Goal: Transaction & Acquisition: Obtain resource

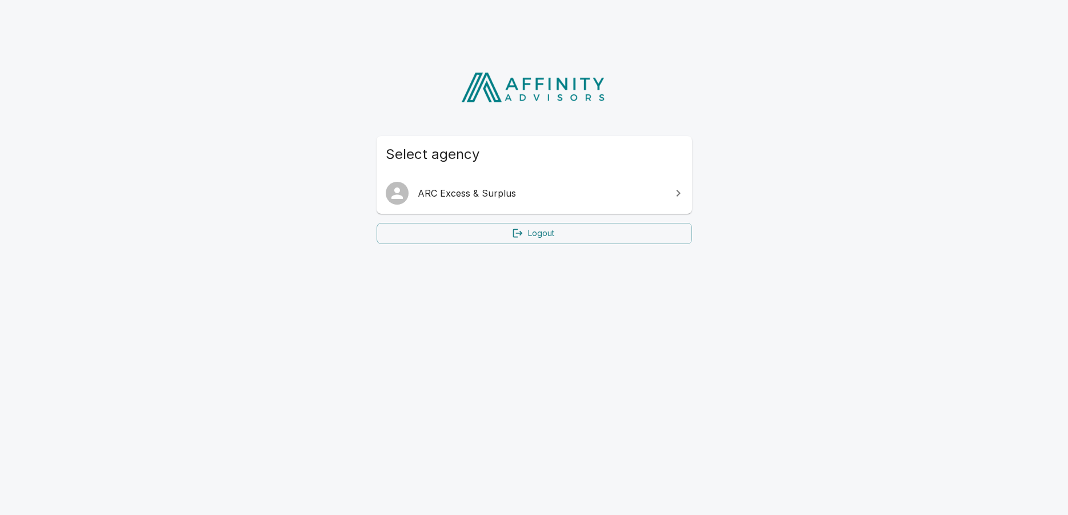
click at [573, 160] on span "Select agency" at bounding box center [534, 154] width 297 height 18
click at [543, 198] on span "ARC Excess & Surplus" at bounding box center [541, 193] width 247 height 14
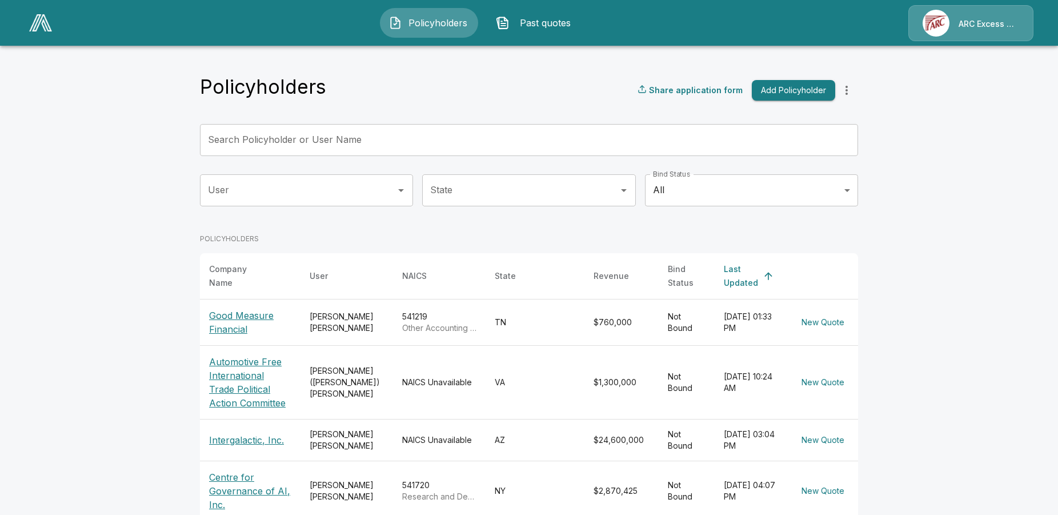
click at [246, 470] on p "Centre for Governance of AI, Inc." at bounding box center [250, 490] width 82 height 41
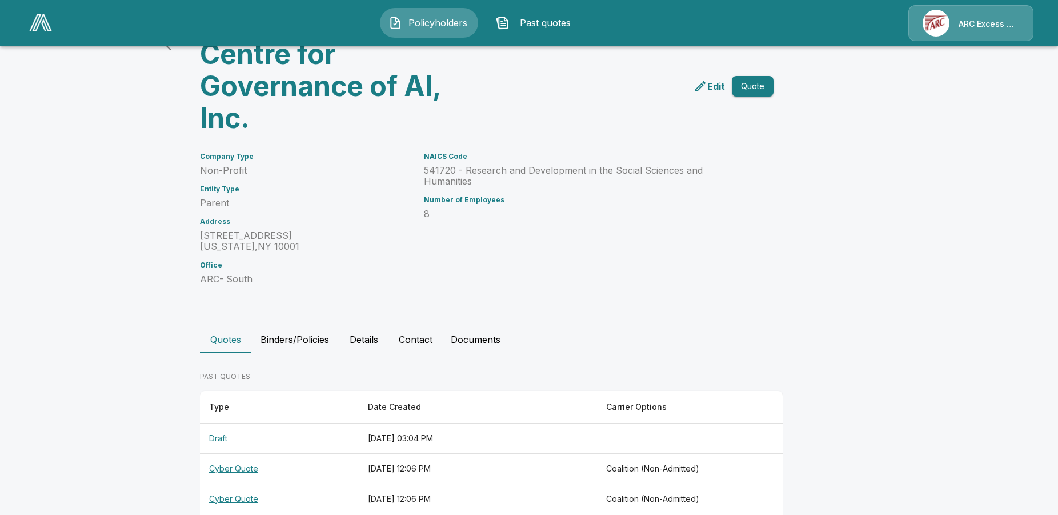
scroll to position [170, 0]
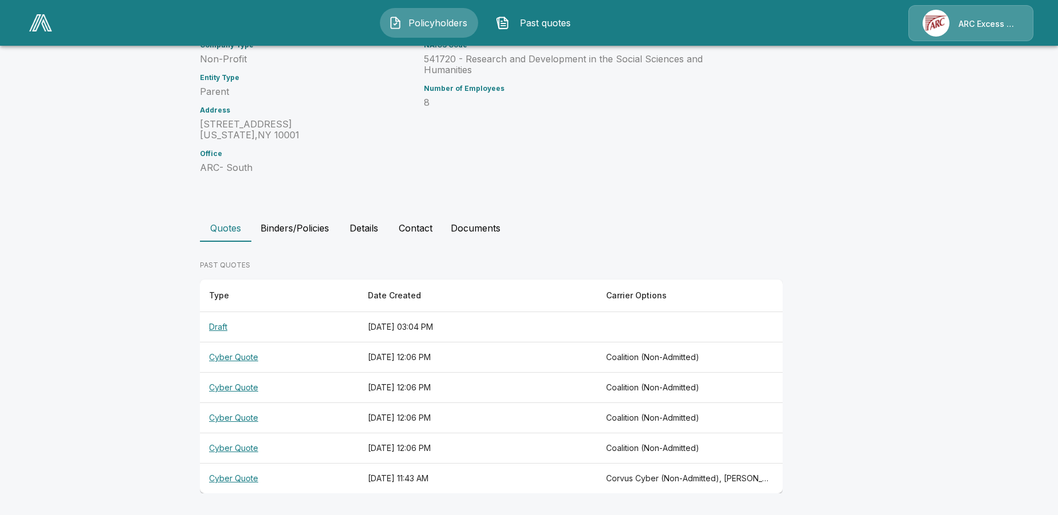
click at [242, 479] on th "Cyber Quote" at bounding box center [279, 478] width 159 height 30
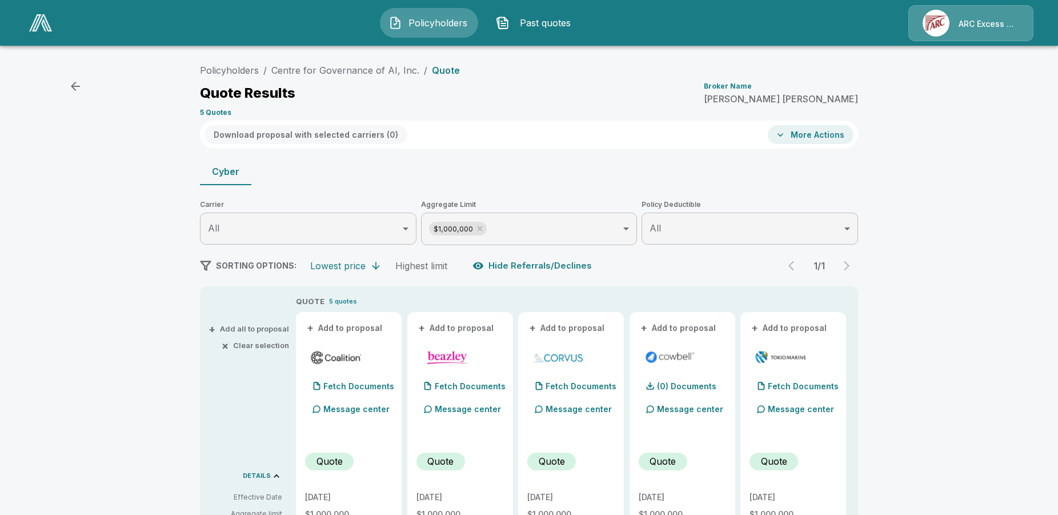
click at [260, 325] on button "+ Add all to proposal" at bounding box center [250, 328] width 78 height 7
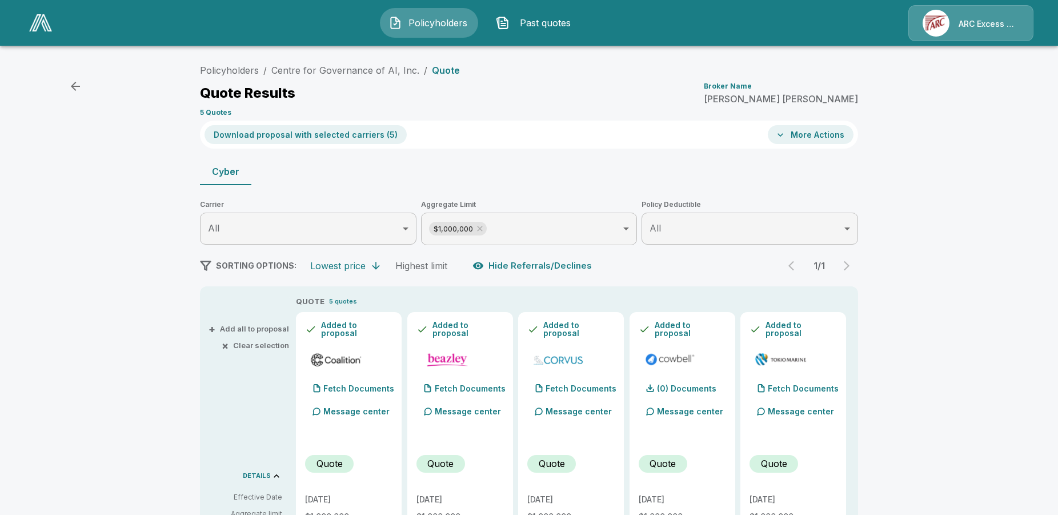
click at [241, 137] on button "Download proposal with selected carriers ( 5 )" at bounding box center [306, 134] width 202 height 19
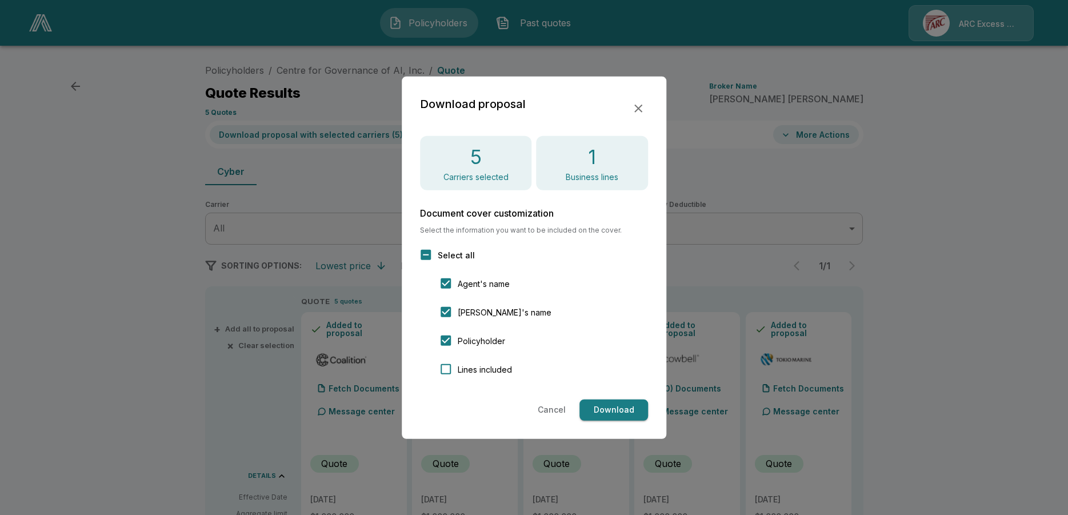
click at [605, 405] on button "Download" at bounding box center [613, 409] width 69 height 21
click at [640, 107] on icon "button" at bounding box center [638, 108] width 8 height 8
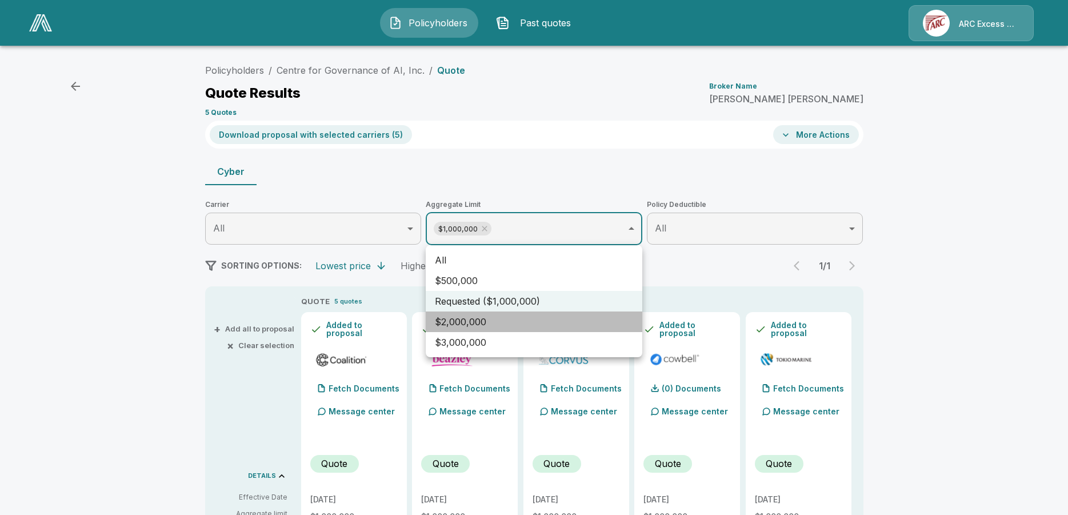
click at [506, 323] on li "$2,000,000" at bounding box center [534, 321] width 217 height 21
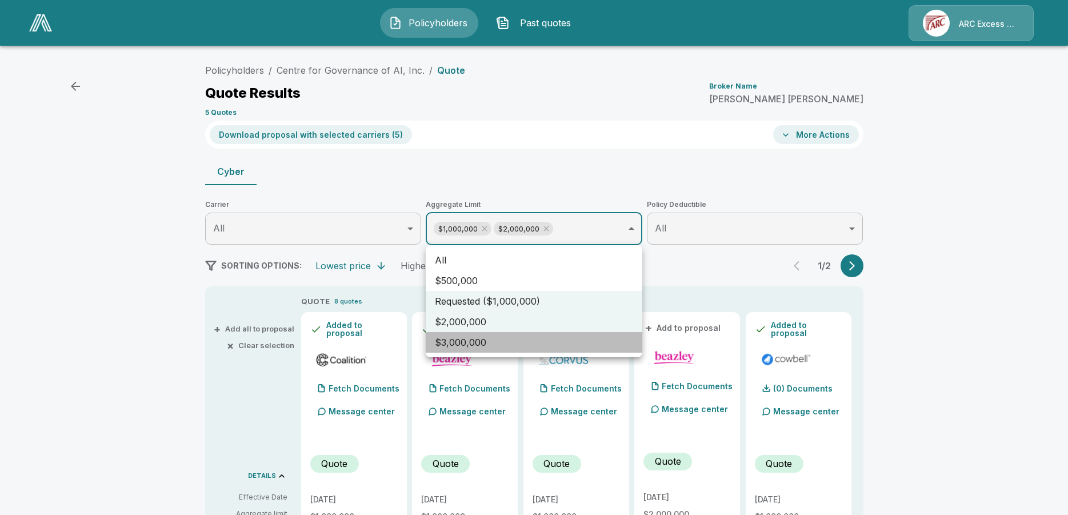
click at [505, 339] on li "$3,000,000" at bounding box center [534, 342] width 217 height 21
click at [959, 277] on div at bounding box center [534, 257] width 1068 height 515
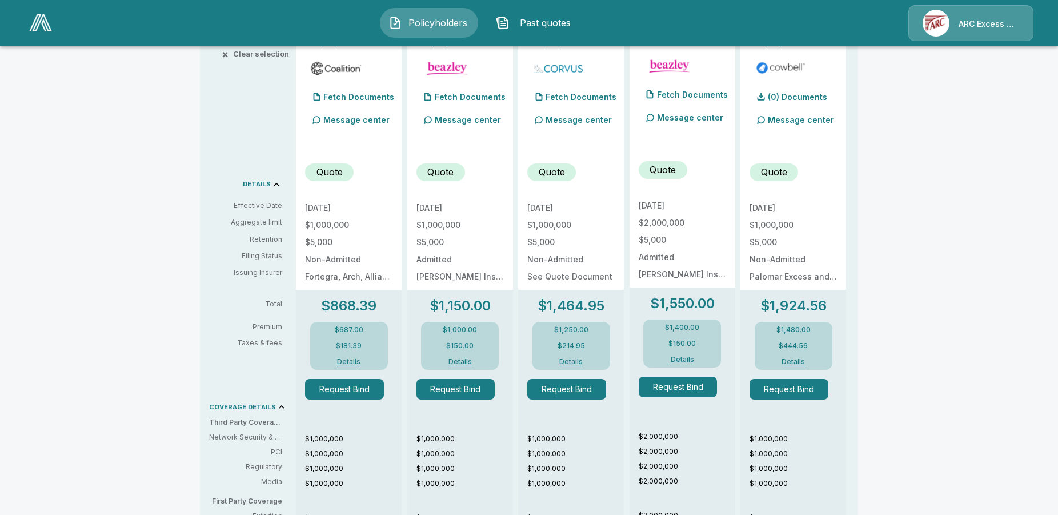
scroll to position [58, 0]
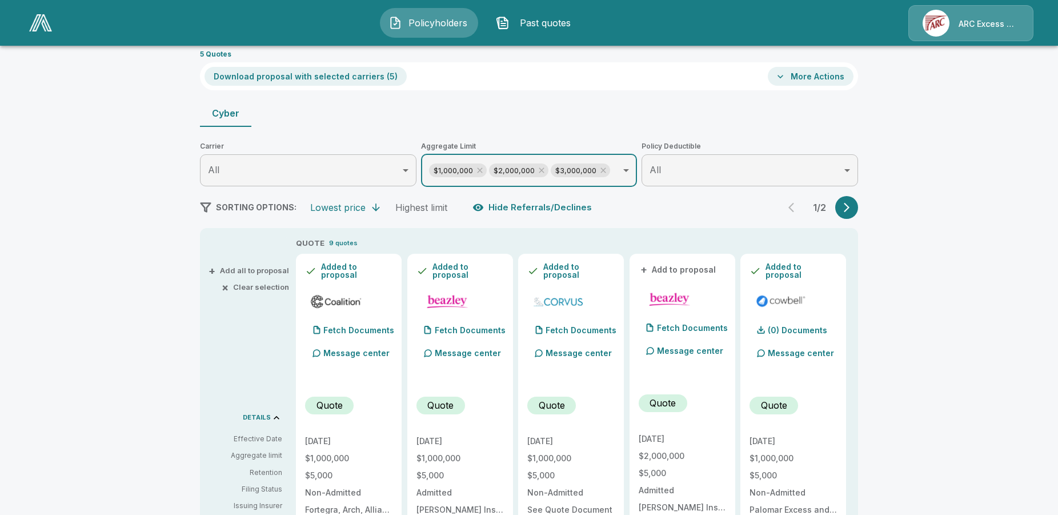
click at [843, 205] on button "button" at bounding box center [846, 207] width 23 height 23
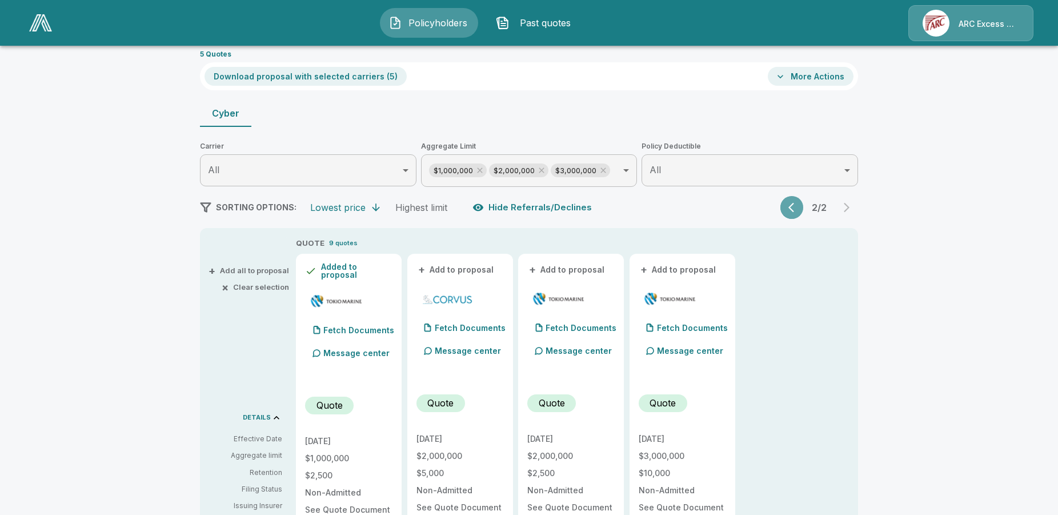
click at [796, 199] on button "button" at bounding box center [791, 207] width 23 height 23
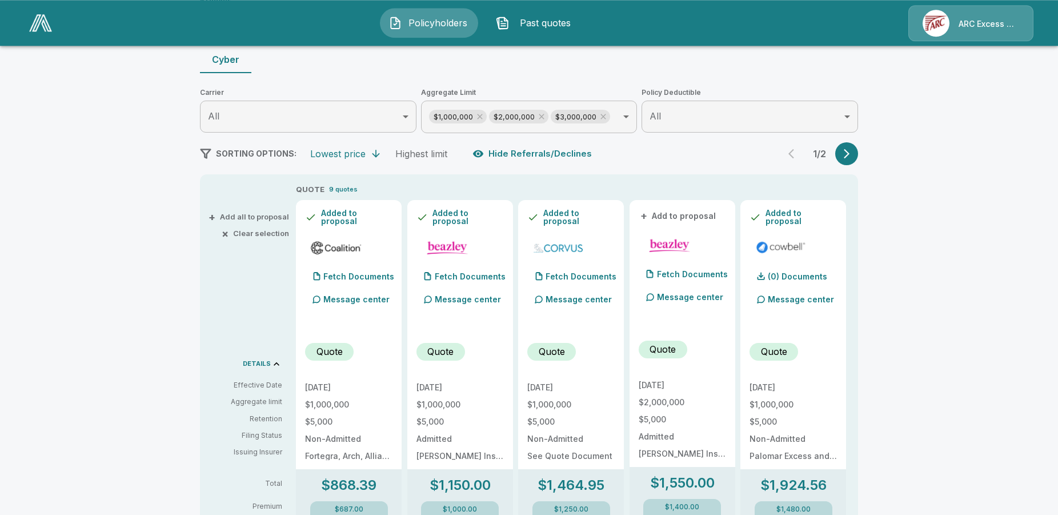
scroll to position [117, 0]
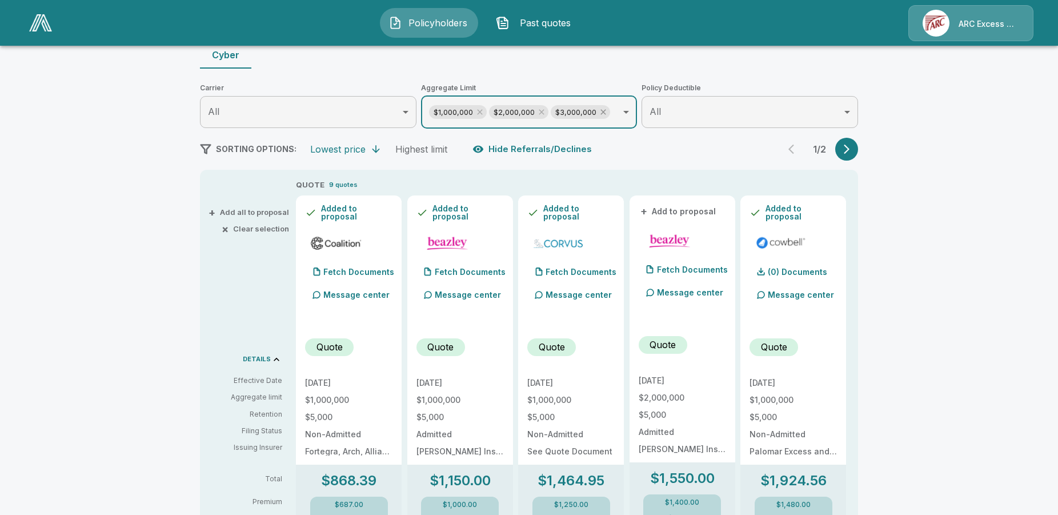
click at [606, 113] on icon at bounding box center [603, 111] width 9 height 9
type input "**********"
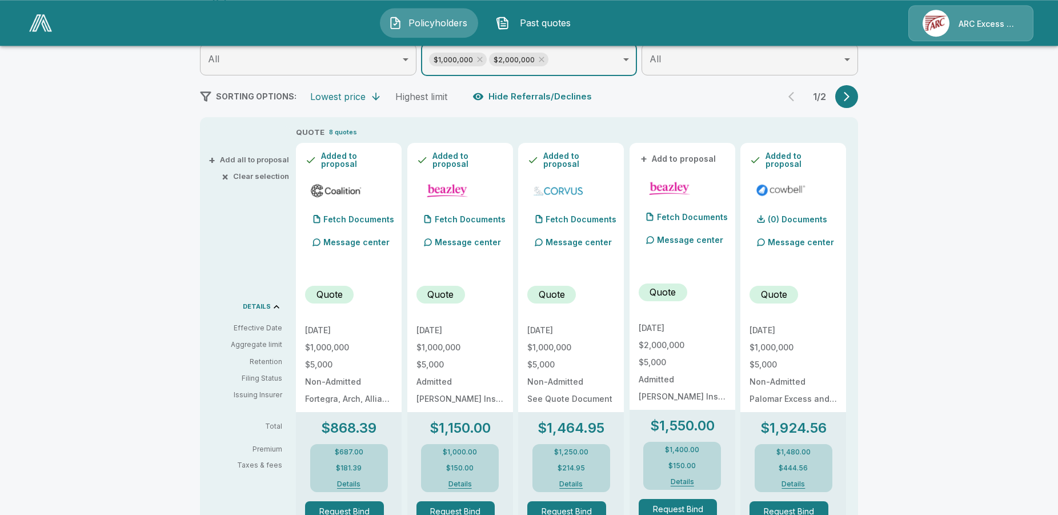
scroll to position [175, 0]
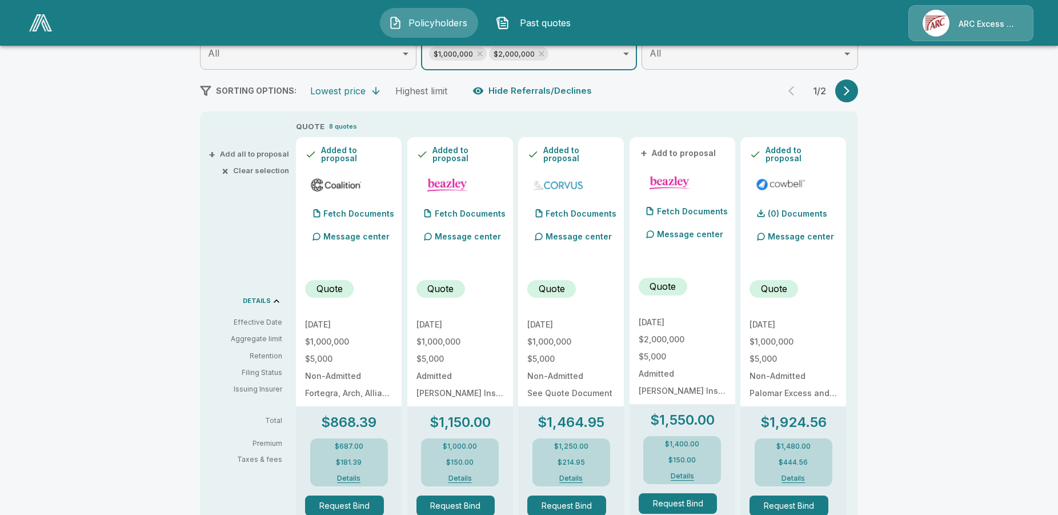
click at [848, 92] on icon "button" at bounding box center [846, 90] width 11 height 11
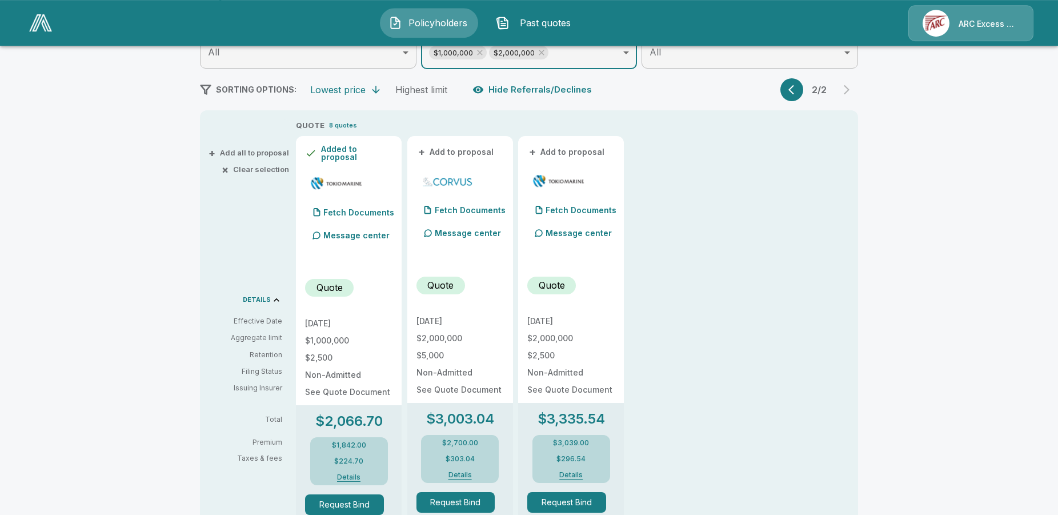
scroll to position [117, 0]
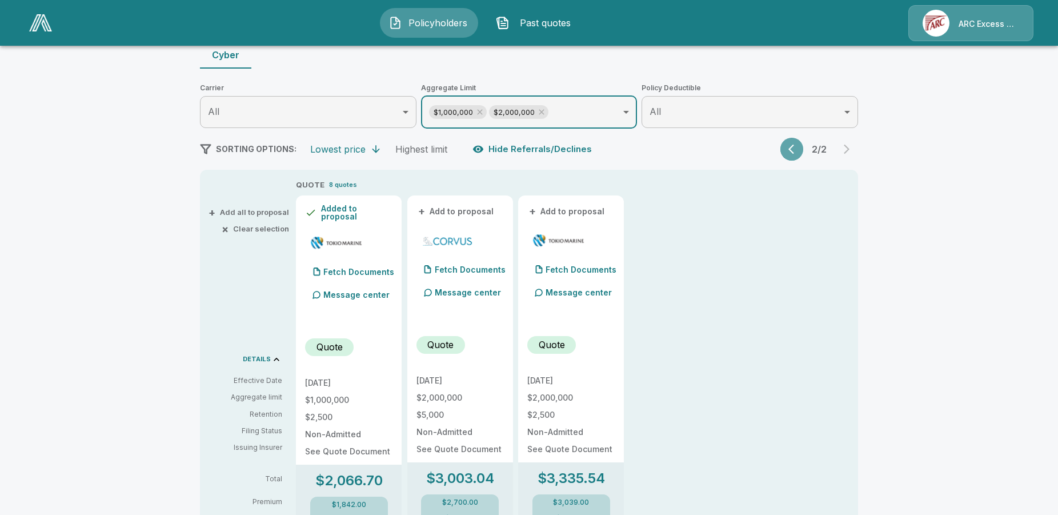
click at [800, 152] on icon "button" at bounding box center [793, 148] width 11 height 11
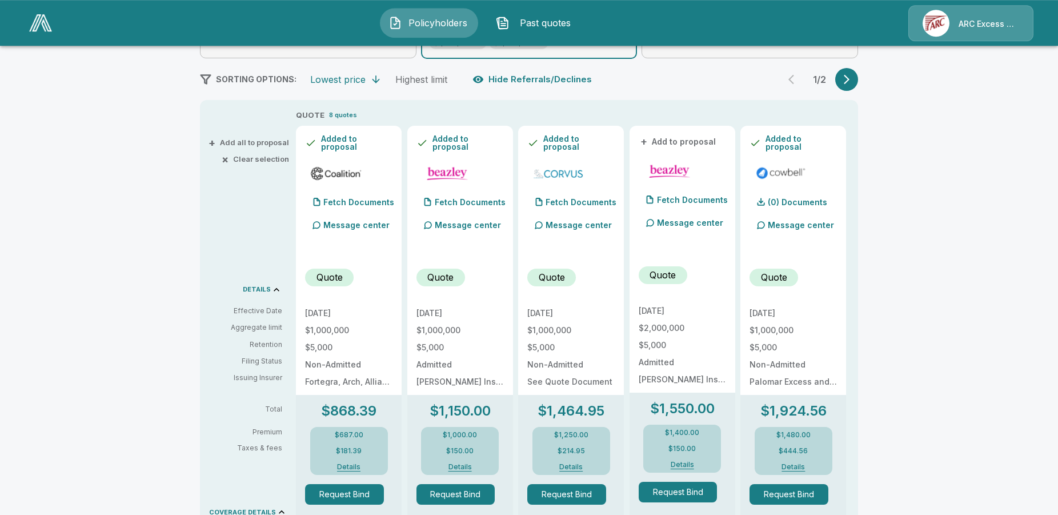
scroll to position [175, 0]
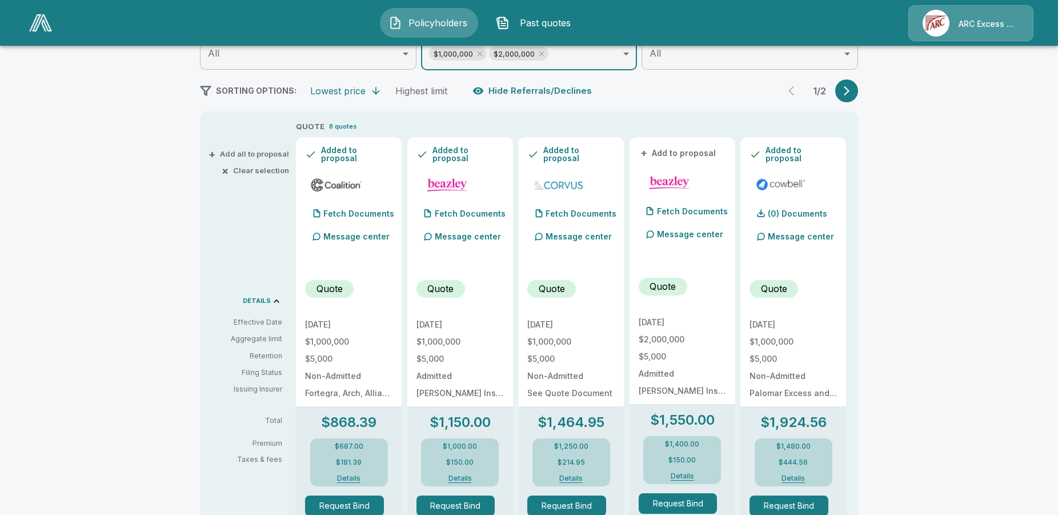
click at [850, 91] on icon "button" at bounding box center [846, 90] width 11 height 11
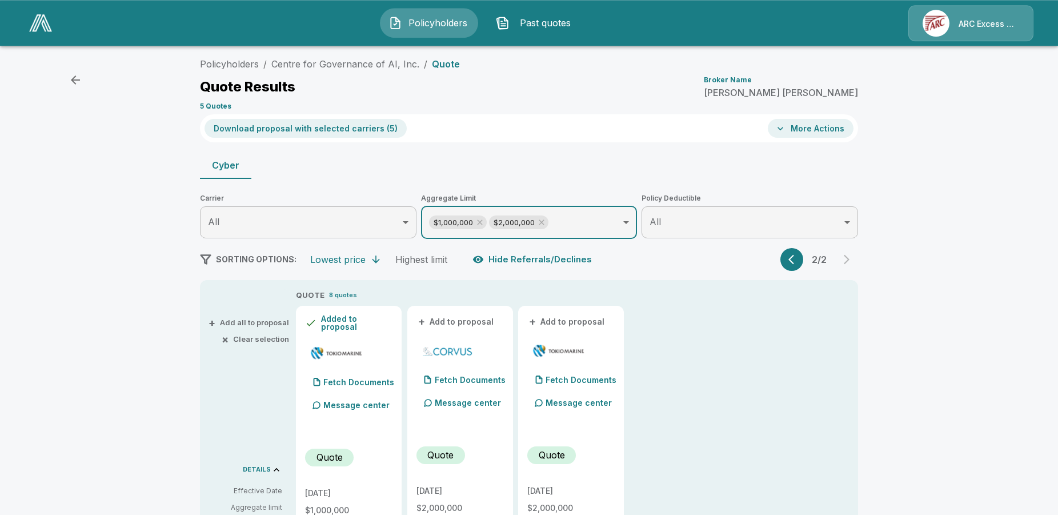
scroll to position [0, 0]
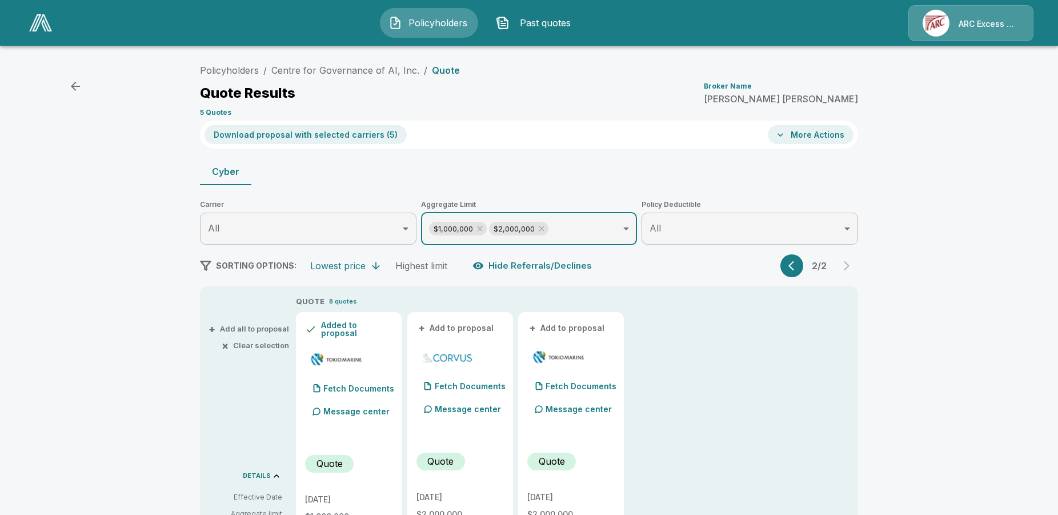
click at [246, 344] on button "× Clear selection" at bounding box center [256, 345] width 65 height 7
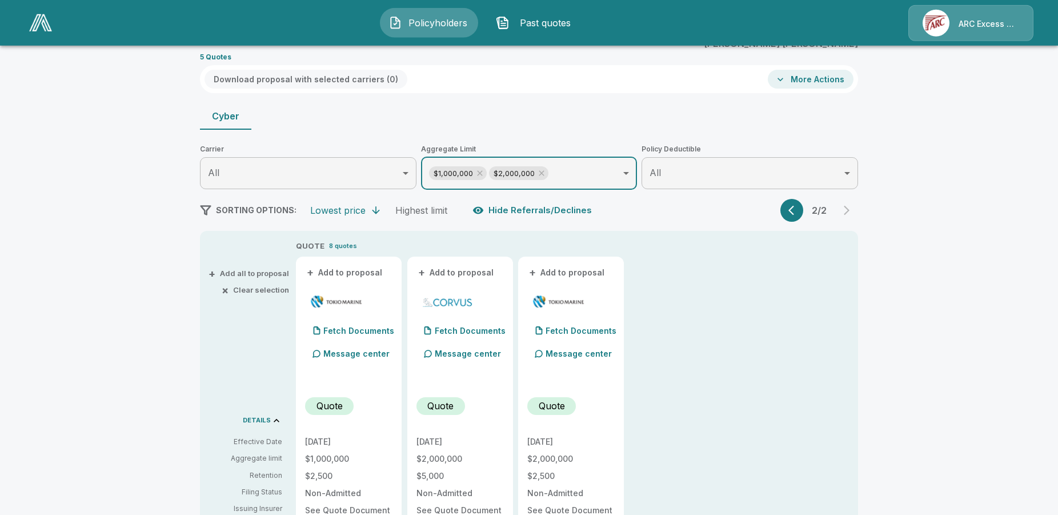
scroll to position [58, 0]
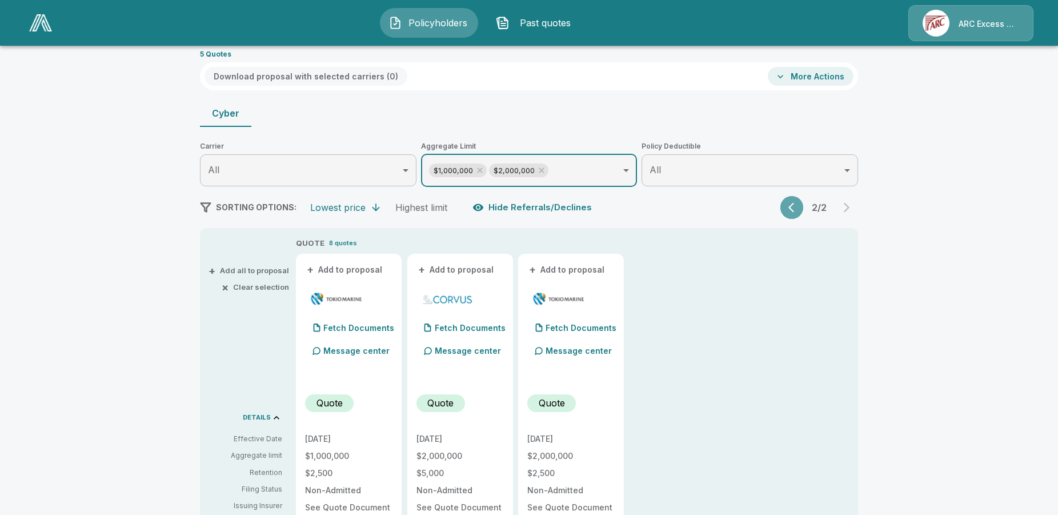
click at [799, 210] on icon "button" at bounding box center [793, 207] width 11 height 11
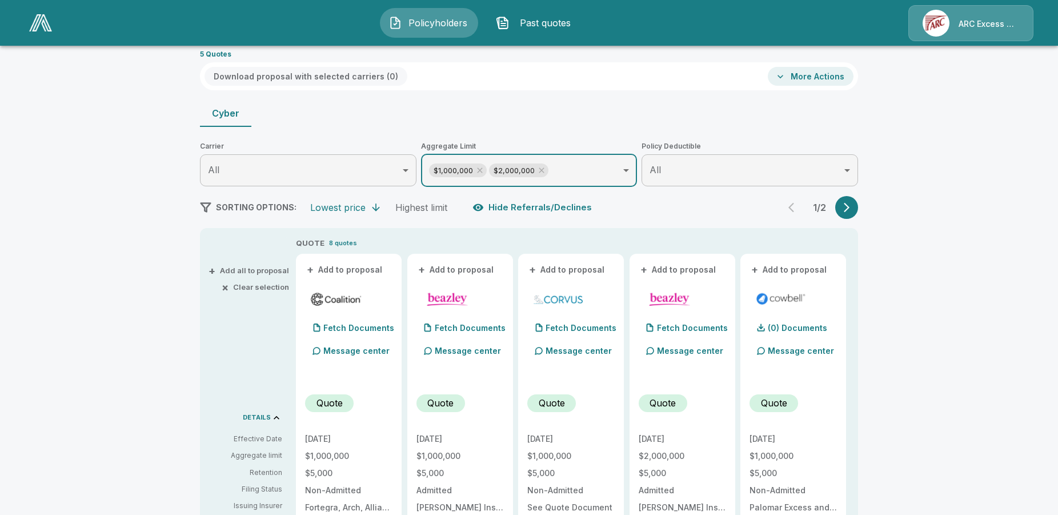
click at [647, 270] on span "+" at bounding box center [643, 270] width 7 height 8
click at [849, 202] on icon "button" at bounding box center [846, 207] width 11 height 11
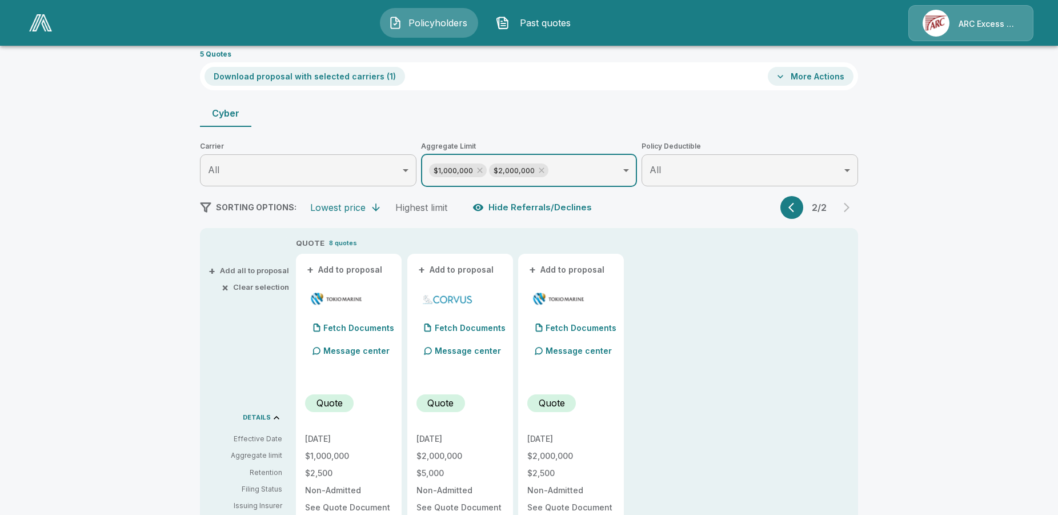
click at [424, 269] on span "+" at bounding box center [421, 270] width 7 height 8
click at [534, 270] on button "+ Add to proposal" at bounding box center [567, 269] width 80 height 13
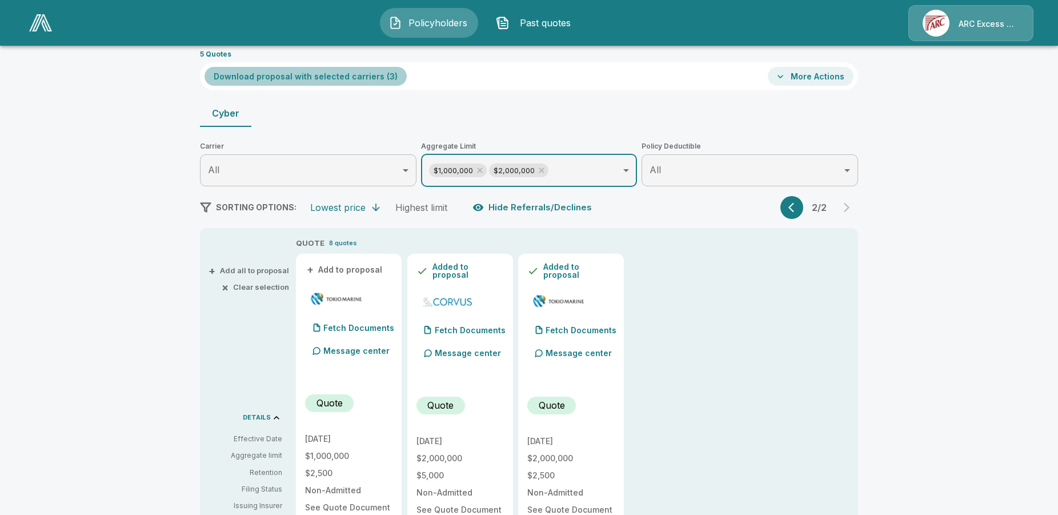
click at [329, 79] on button "Download proposal with selected carriers ( 3 )" at bounding box center [306, 76] width 202 height 19
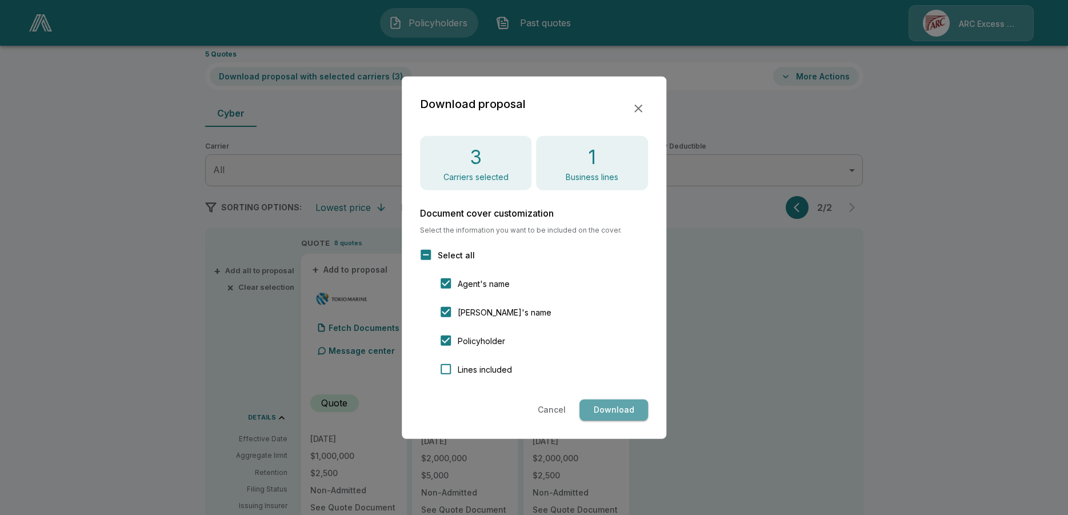
click at [611, 412] on button "Download" at bounding box center [613, 409] width 69 height 21
click at [640, 109] on icon "button" at bounding box center [638, 108] width 14 height 14
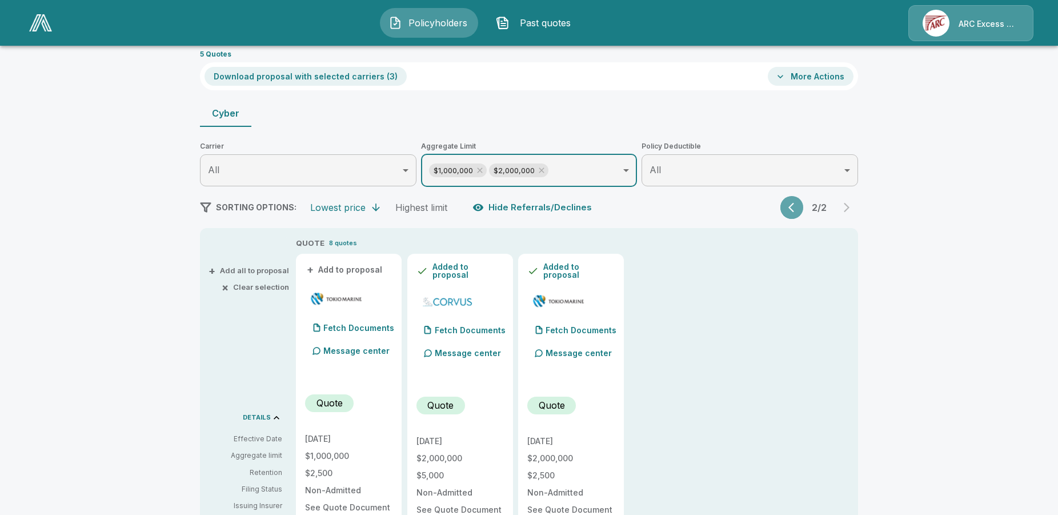
click at [799, 215] on button "button" at bounding box center [791, 207] width 23 height 23
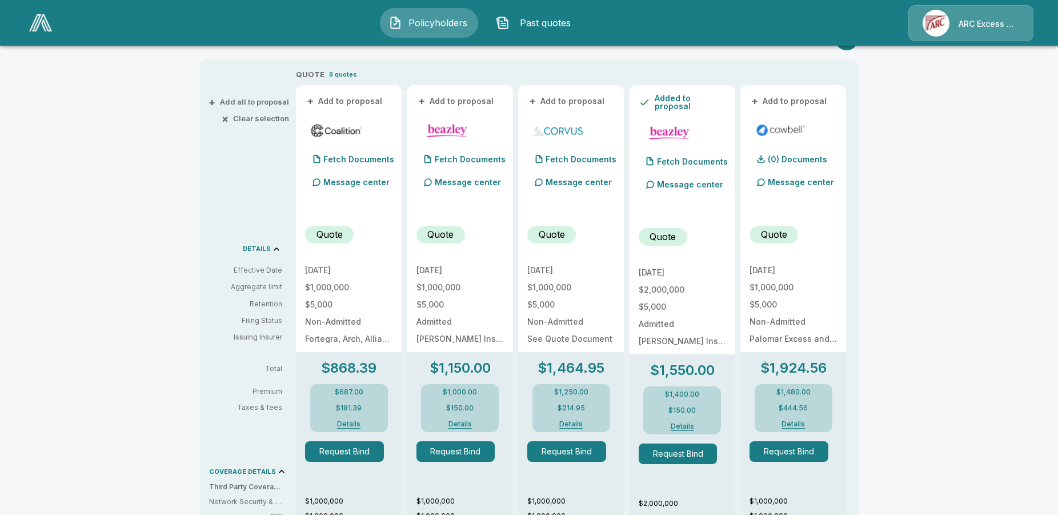
scroll to position [233, 0]
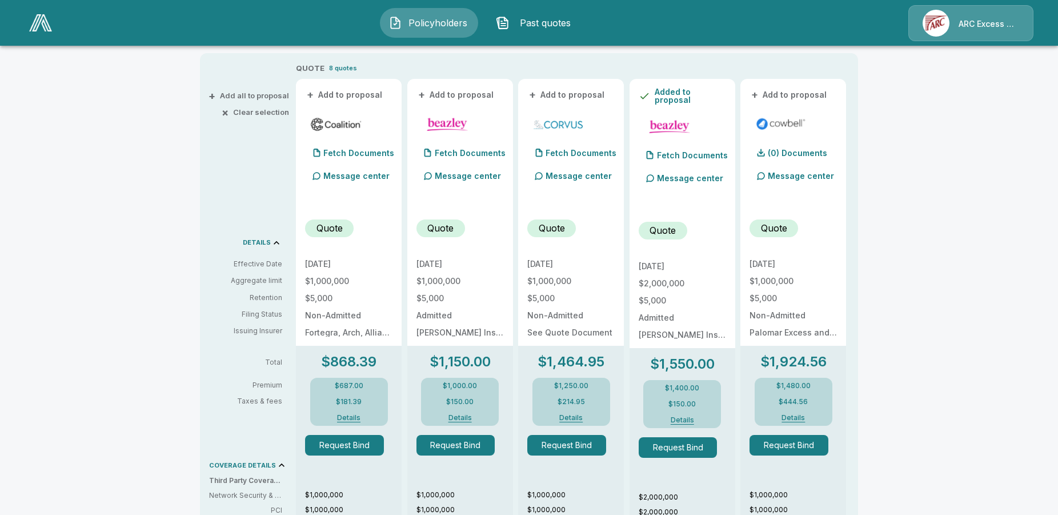
click at [351, 419] on button "Details" at bounding box center [349, 417] width 46 height 7
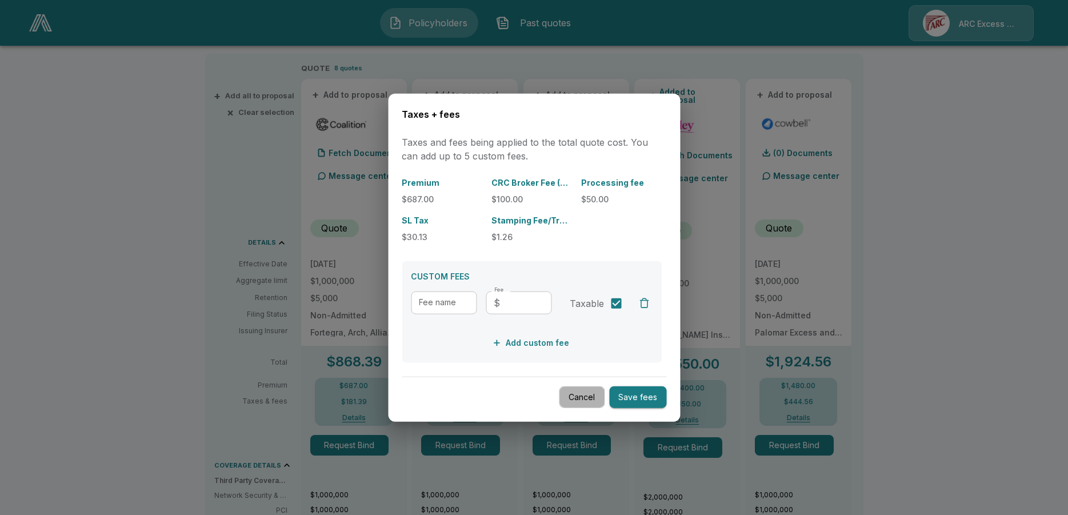
click at [582, 395] on button "Cancel" at bounding box center [582, 397] width 46 height 22
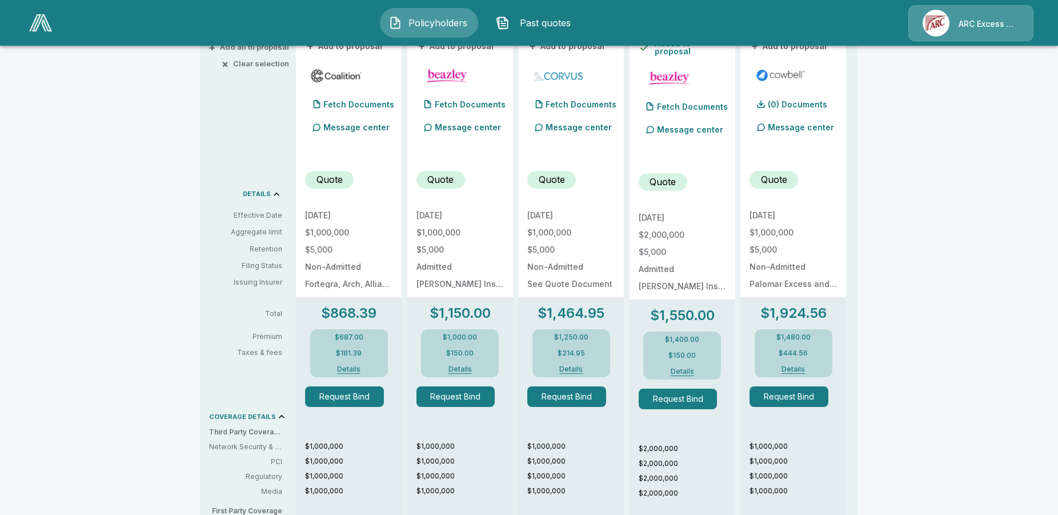
scroll to position [175, 0]
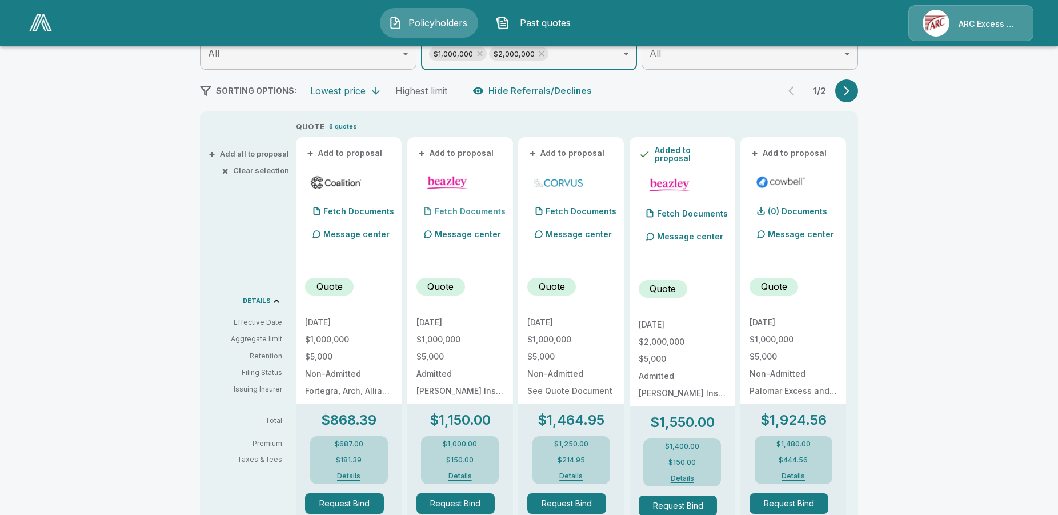
click at [461, 211] on p "Fetch Documents" at bounding box center [470, 211] width 71 height 8
click at [474, 211] on p "(4) Documents" at bounding box center [464, 211] width 59 height 8
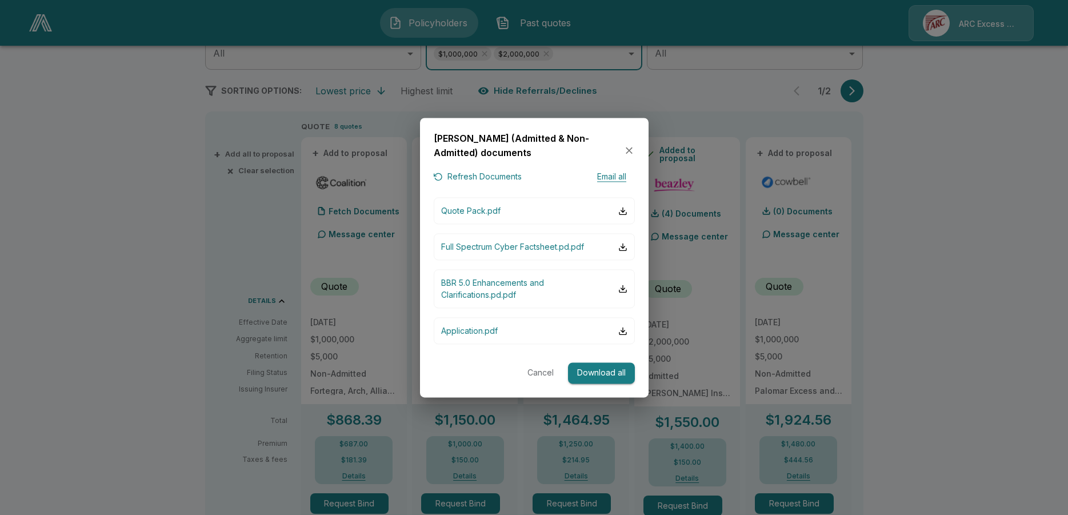
click at [603, 363] on div "Beazley (Admitted & Non-Admitted) documents Refresh Documents Email all Quote P…" at bounding box center [534, 257] width 229 height 279
click at [604, 370] on button "Download all" at bounding box center [601, 373] width 67 height 21
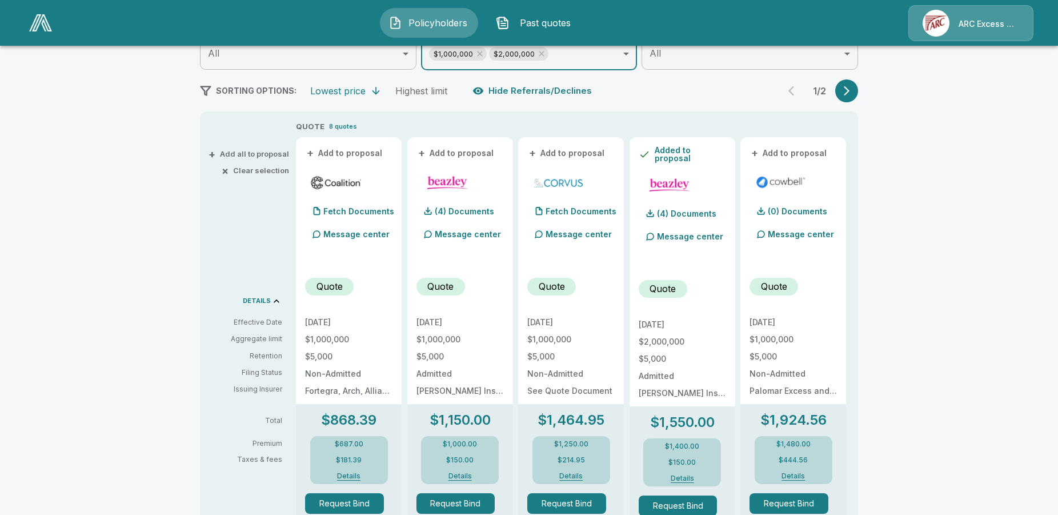
click at [873, 11] on div "Policyholders Past quotes ARC Excess & Surplus" at bounding box center [529, 23] width 1036 height 37
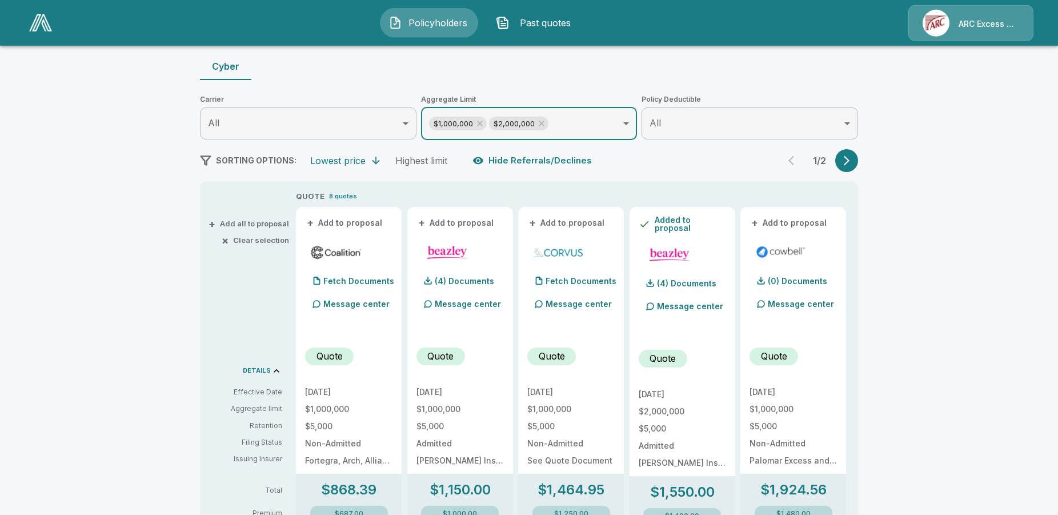
scroll to position [58, 0]
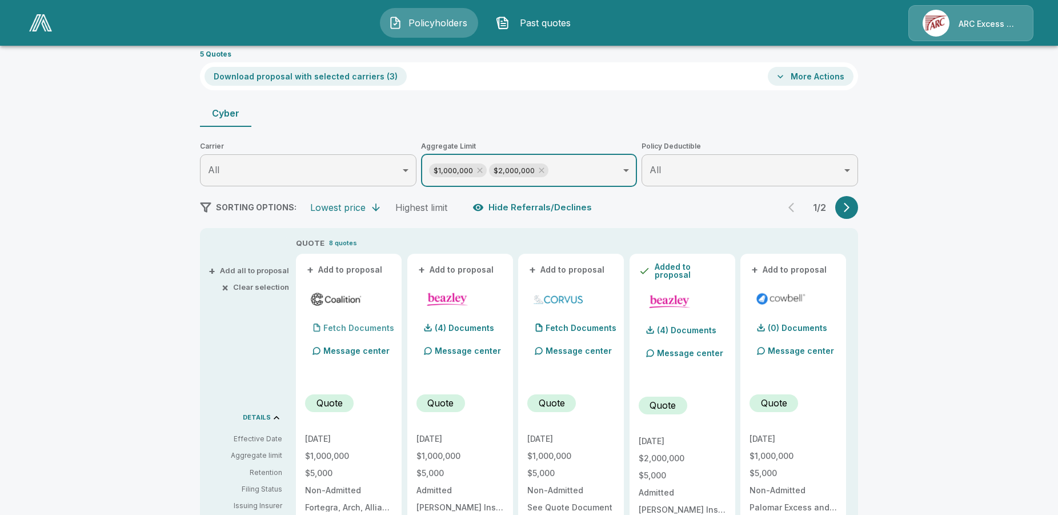
click at [368, 322] on div "Fetch Documents" at bounding box center [349, 328] width 89 height 23
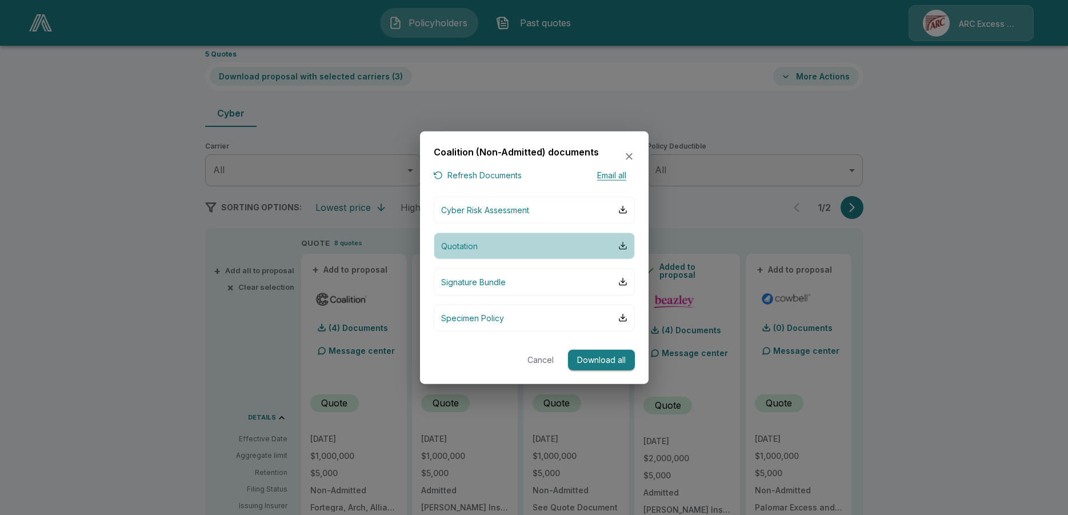
click at [471, 248] on p "Quotation" at bounding box center [459, 245] width 37 height 12
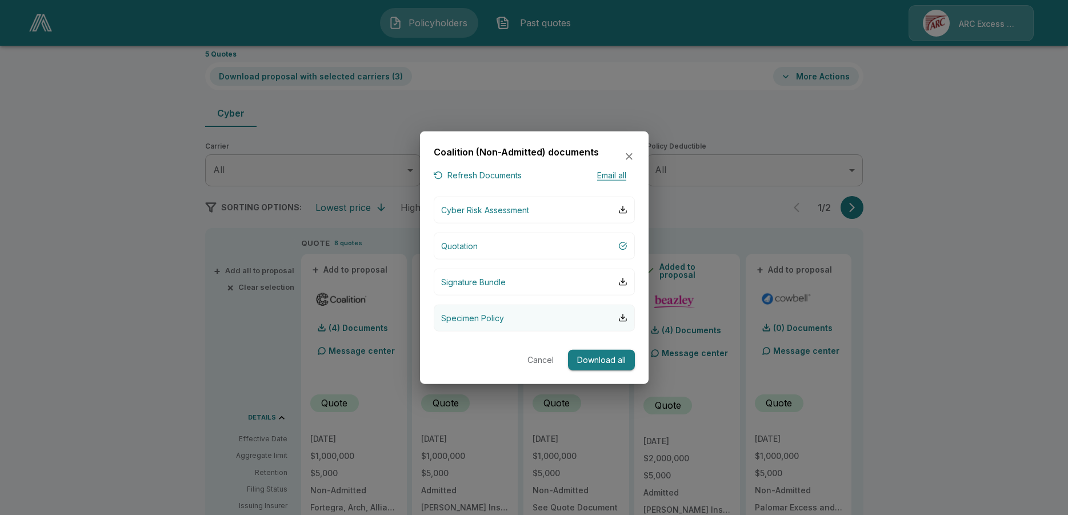
click at [489, 319] on p "Specimen Policy" at bounding box center [472, 317] width 63 height 12
click at [629, 154] on icon "button" at bounding box center [628, 156] width 11 height 11
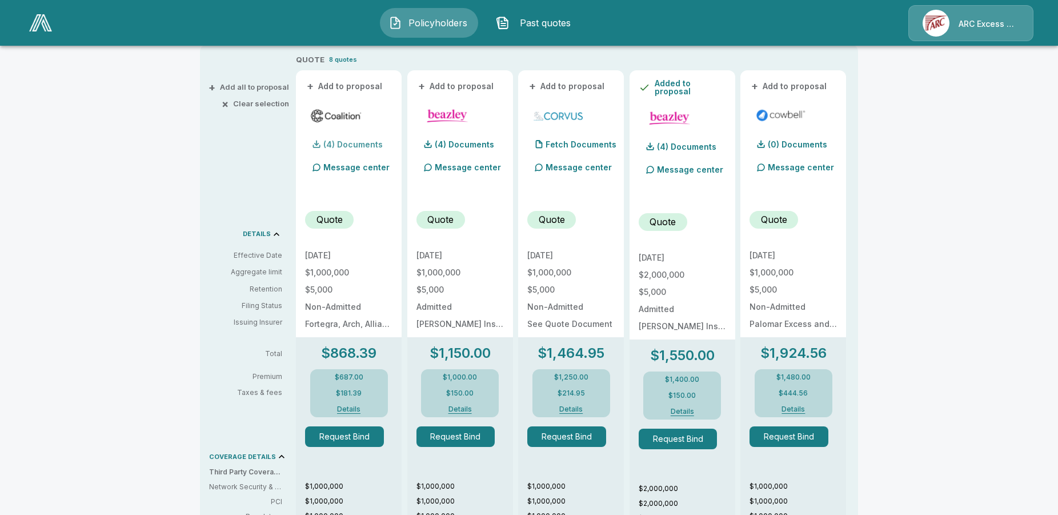
scroll to position [9, 0]
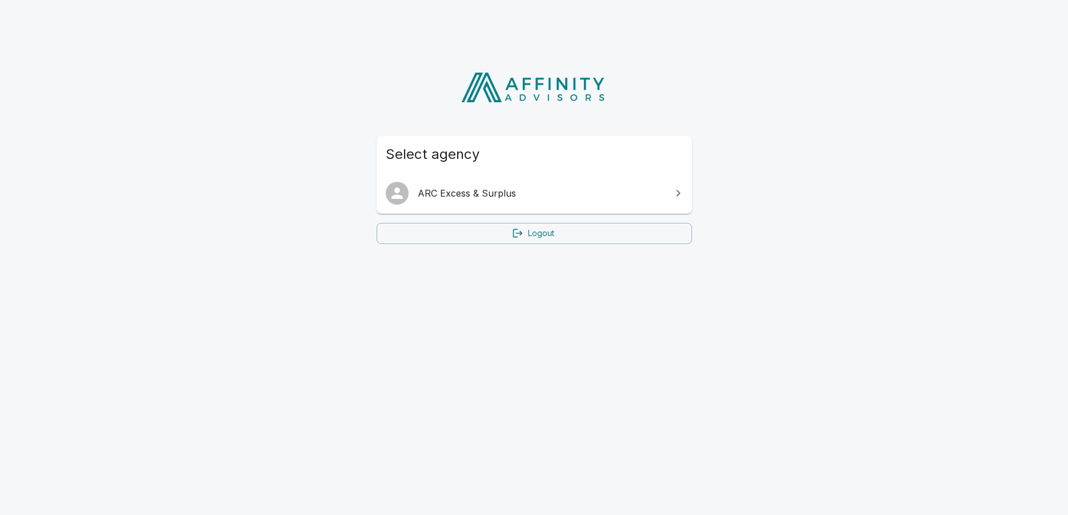
click at [476, 191] on span "ARC Excess & Surplus" at bounding box center [541, 193] width 247 height 14
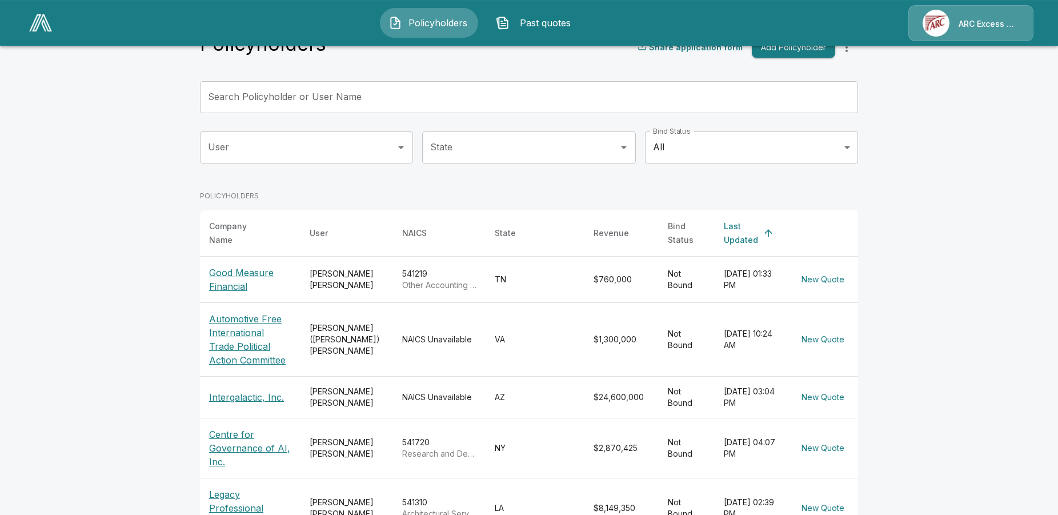
scroll to position [58, 0]
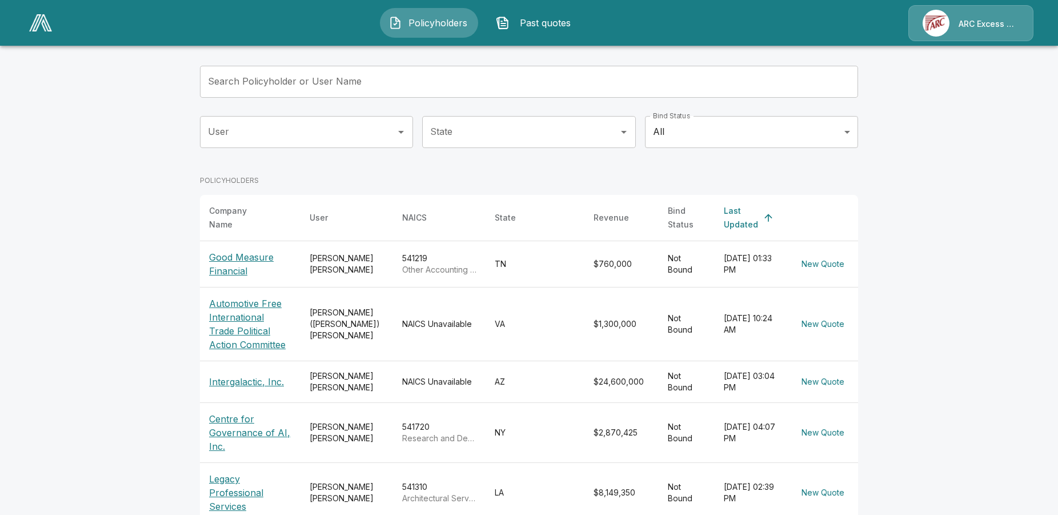
click at [256, 428] on p "Centre for Governance of AI, Inc." at bounding box center [250, 432] width 82 height 41
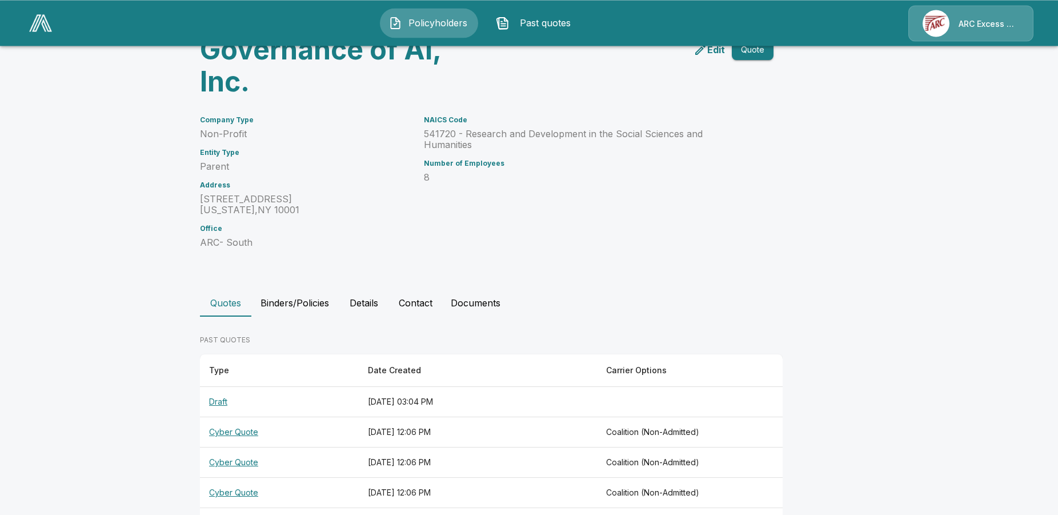
scroll to position [170, 0]
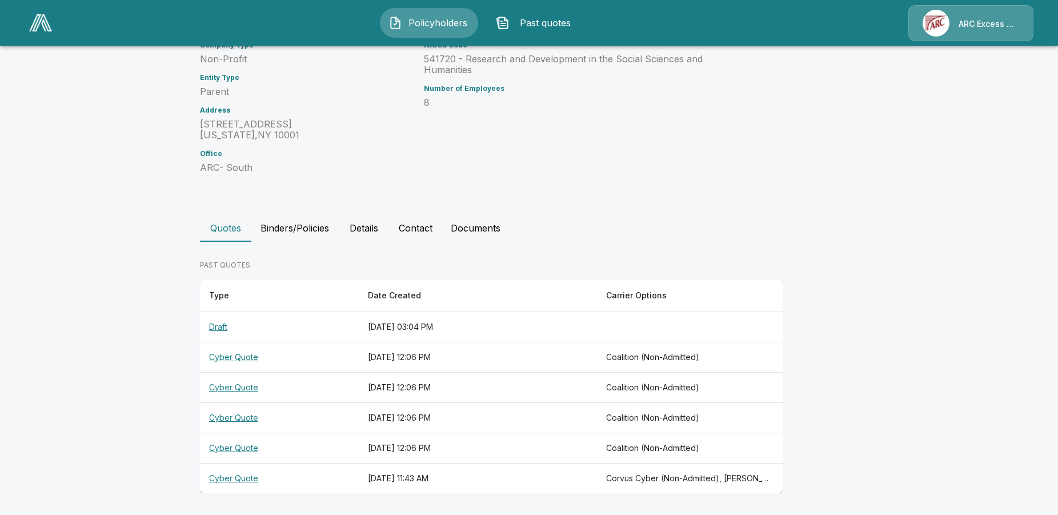
click at [229, 355] on th "Cyber Quote" at bounding box center [279, 357] width 159 height 30
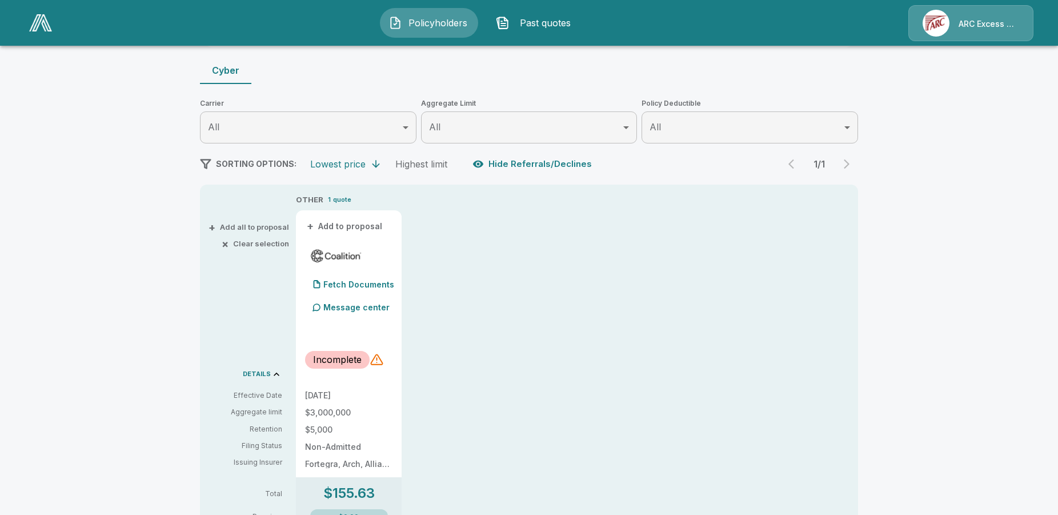
scroll to position [159, 0]
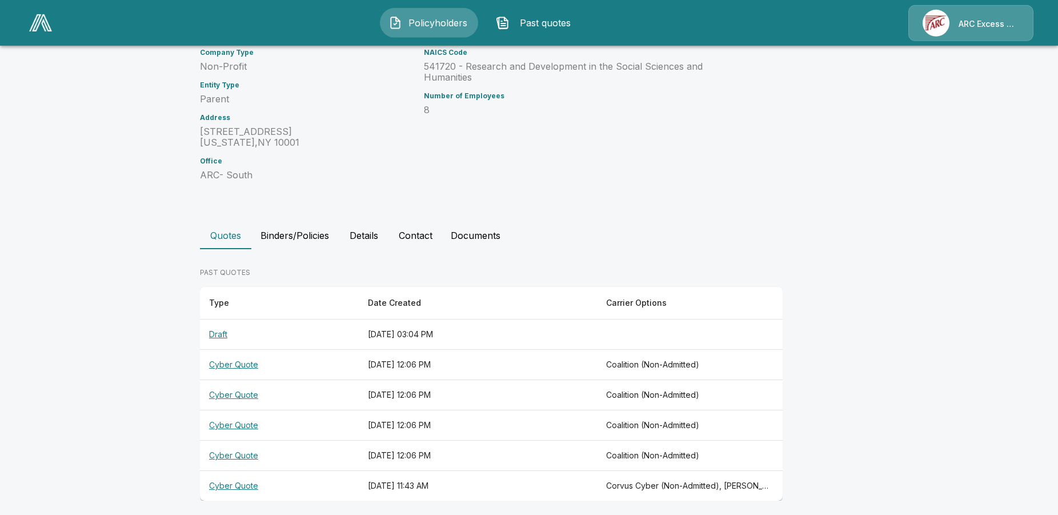
scroll to position [170, 0]
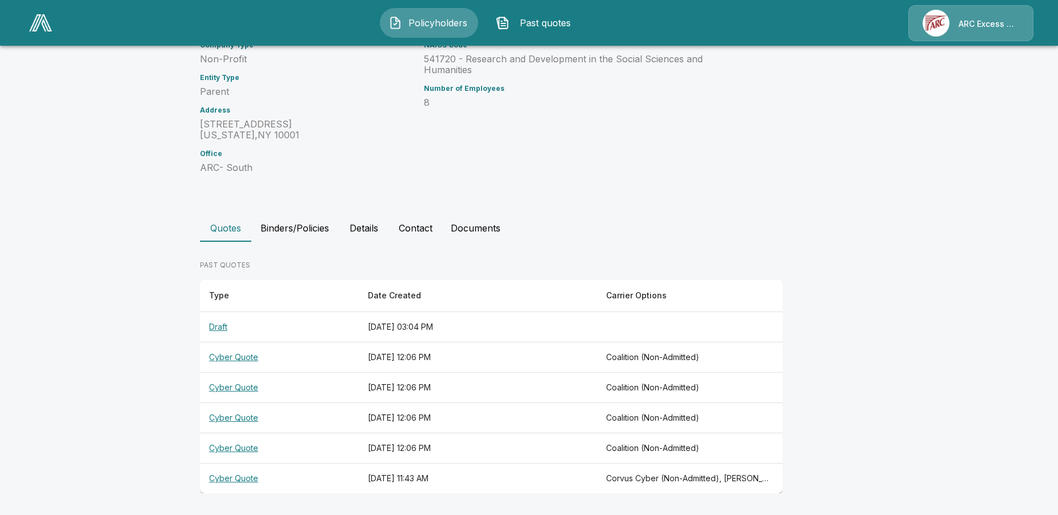
click at [230, 389] on th "Cyber Quote" at bounding box center [279, 387] width 159 height 30
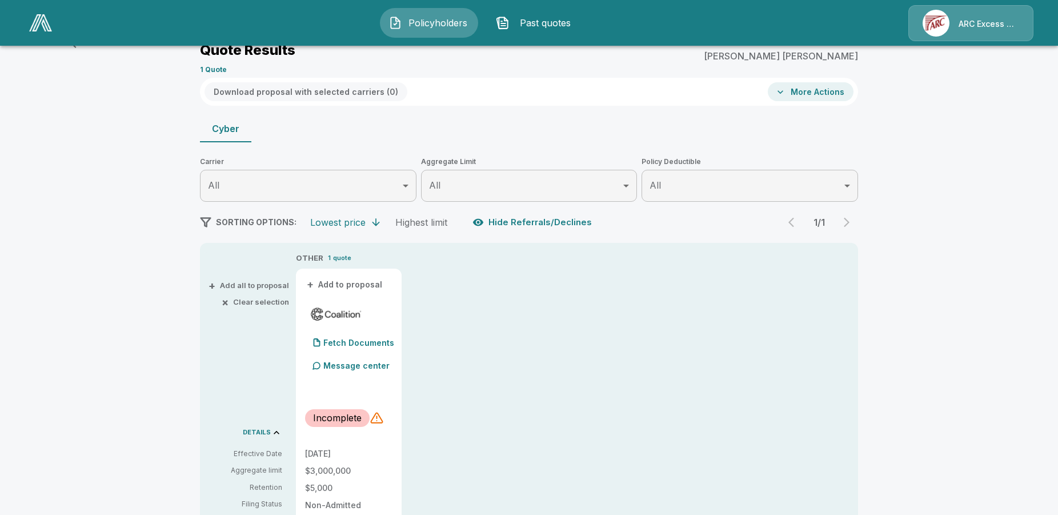
scroll to position [334, 0]
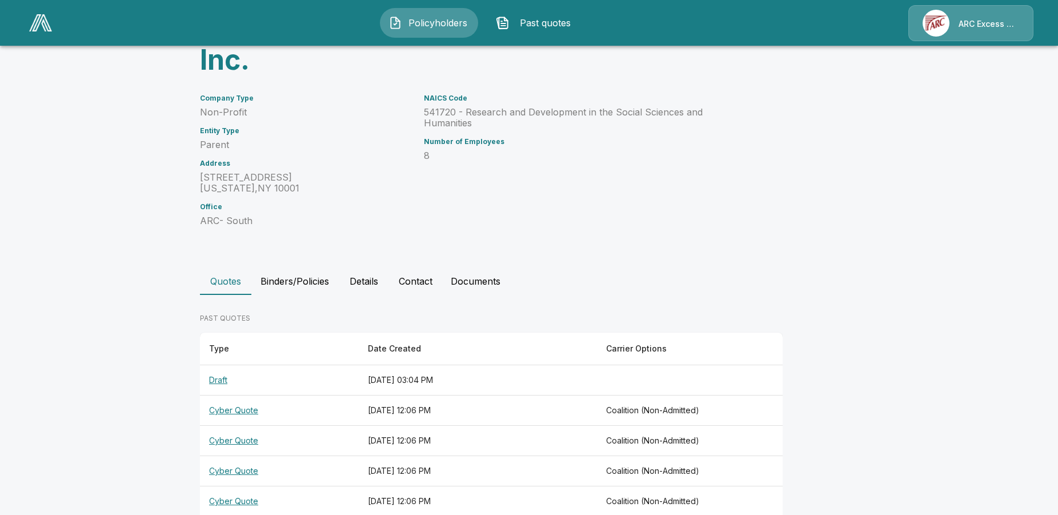
scroll to position [170, 0]
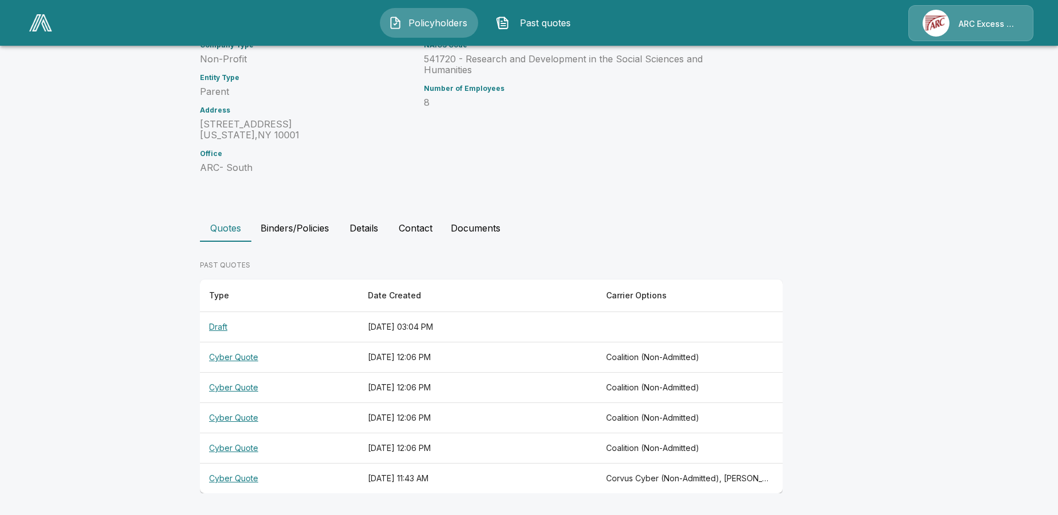
click at [239, 449] on th "Cyber Quote" at bounding box center [279, 448] width 159 height 30
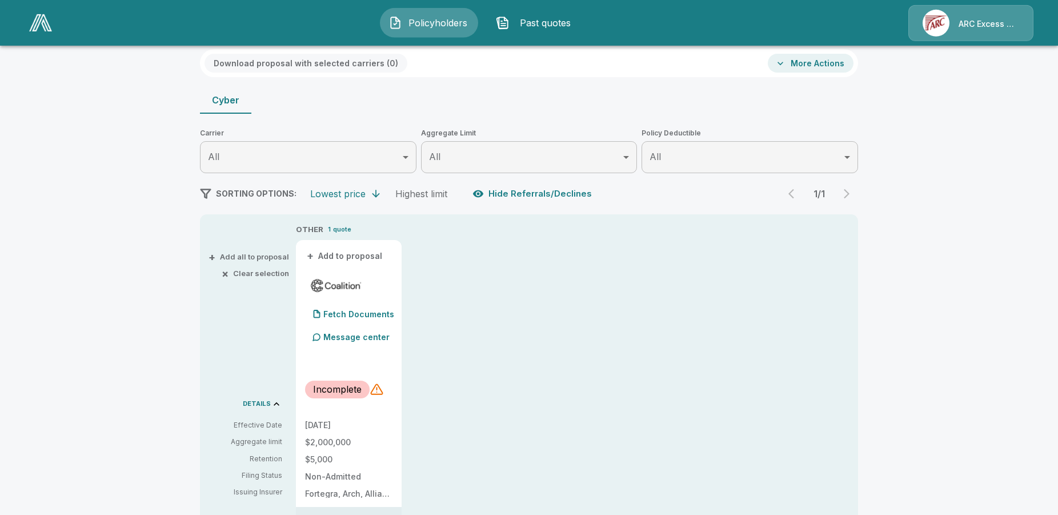
scroll to position [334, 0]
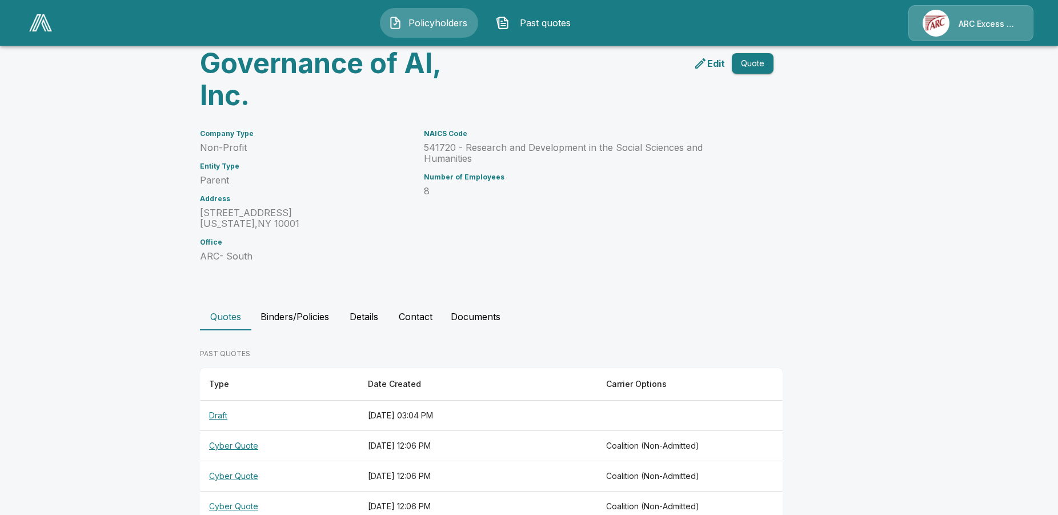
scroll to position [170, 0]
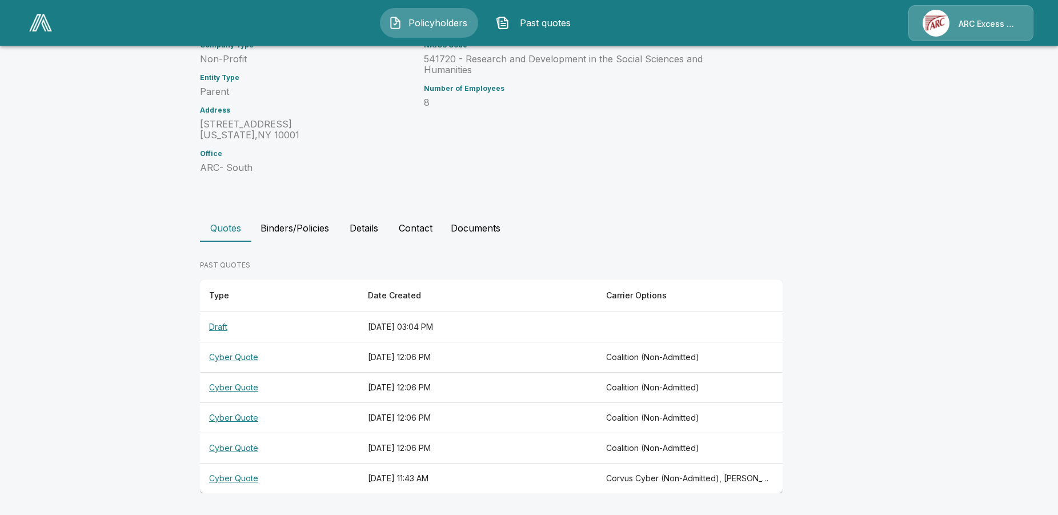
click at [238, 478] on th "Cyber Quote" at bounding box center [279, 478] width 159 height 30
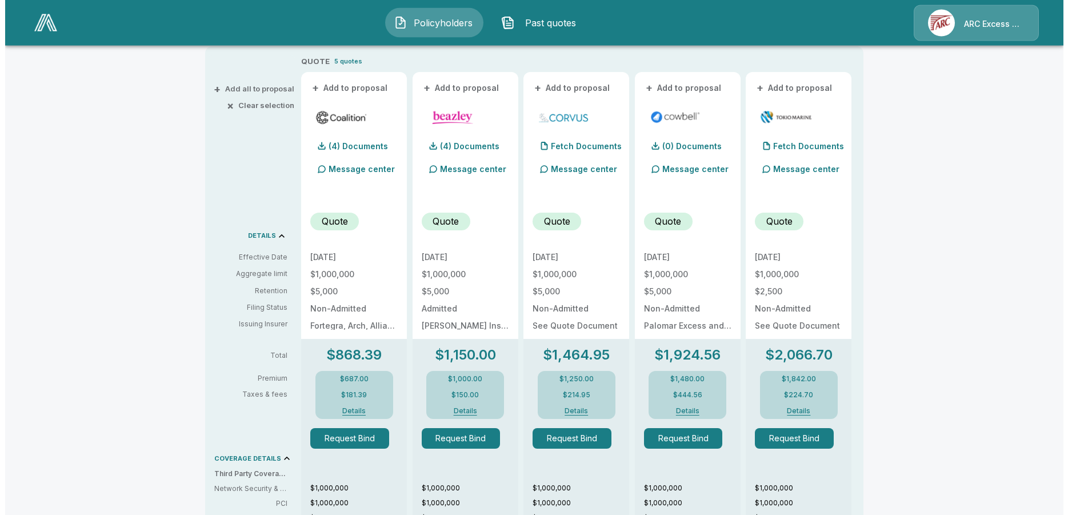
scroll to position [218, 0]
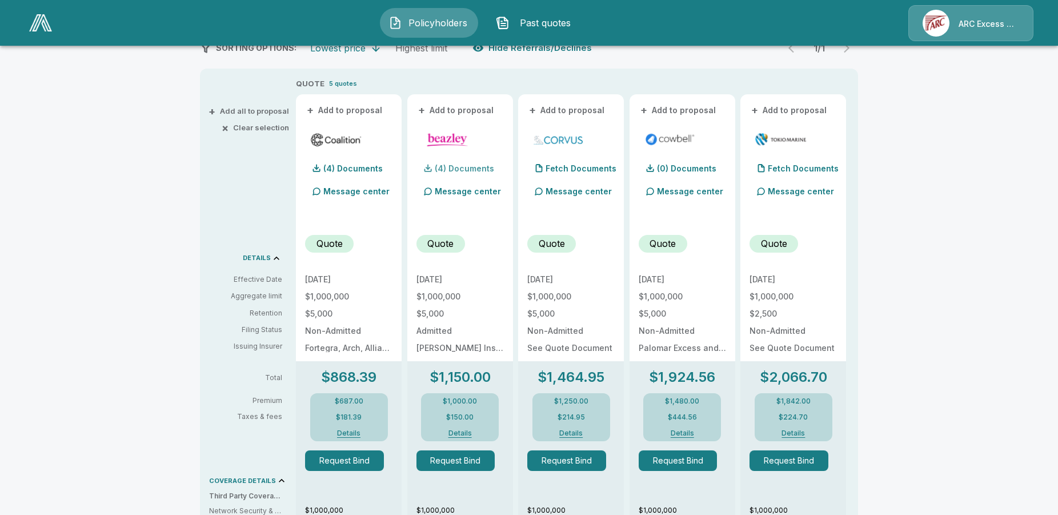
click at [488, 166] on p "(4) Documents" at bounding box center [464, 169] width 59 height 8
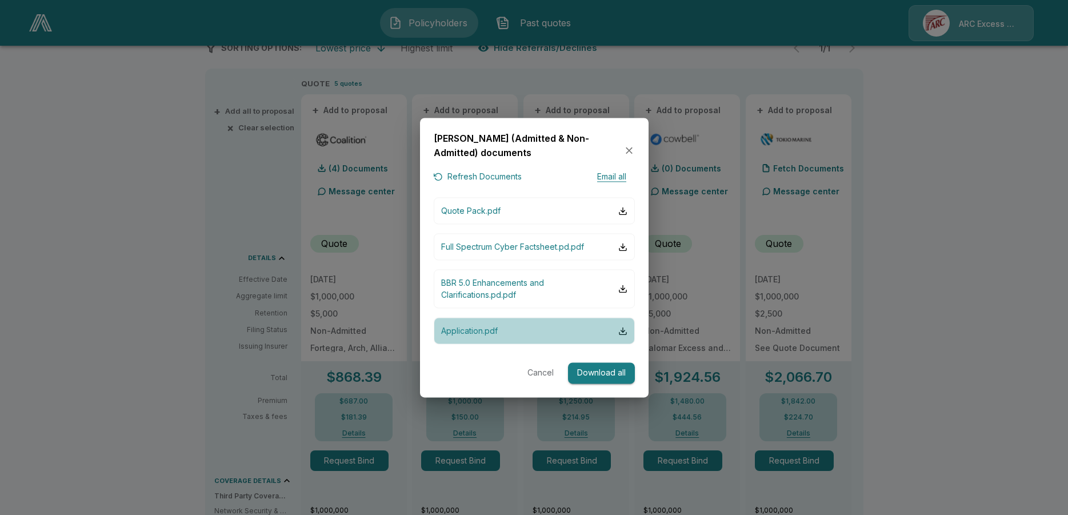
click at [492, 335] on p "Application.pdf" at bounding box center [469, 331] width 57 height 12
